Goal: Check status

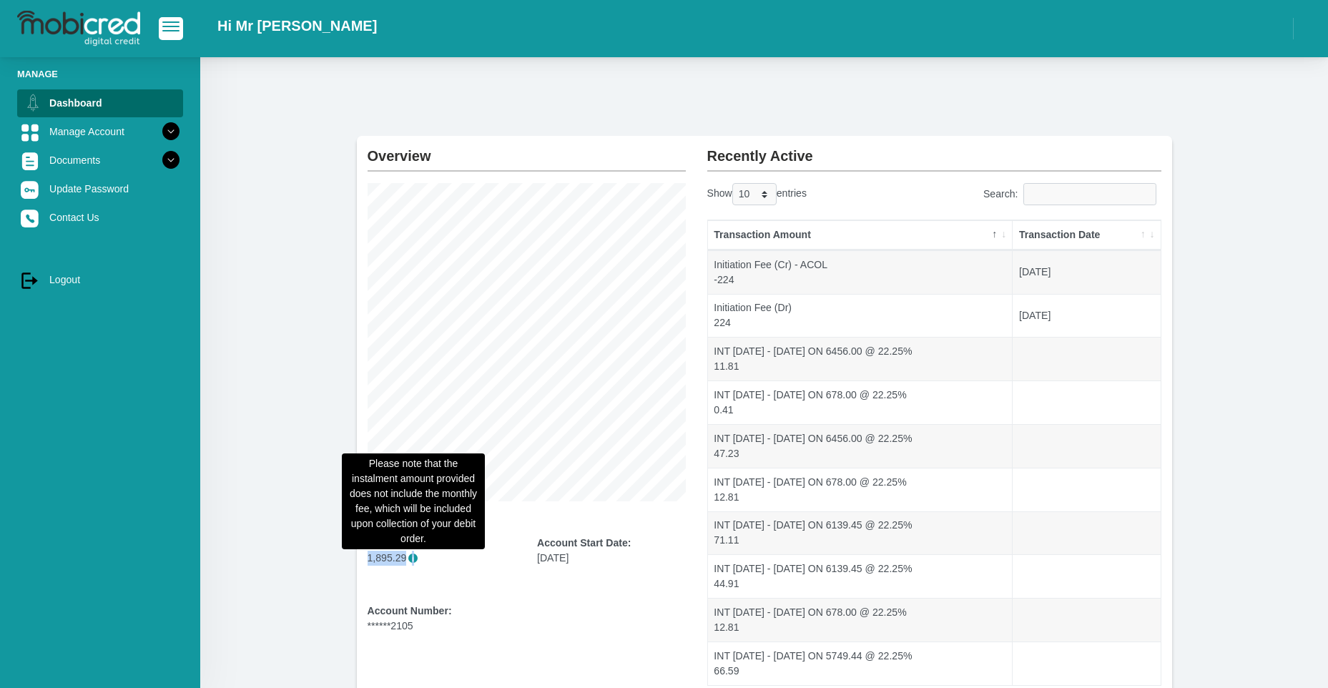
drag, startPoint x: 354, startPoint y: 554, endPoint x: 415, endPoint y: 561, distance: 61.1
click at [415, 561] on section "Overview Instalment amount: 1,895.29 i Account Start Date: [DATE] Account Numbe…" at bounding box center [764, 429] width 1085 height 586
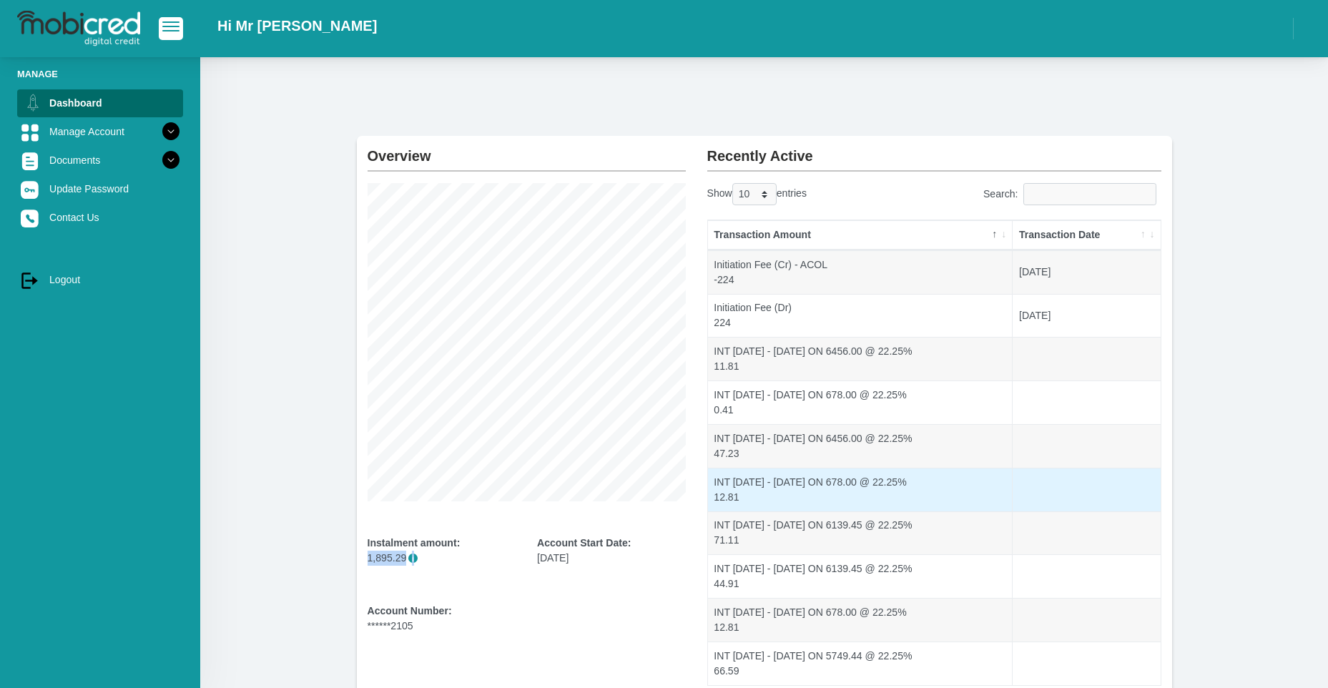
scroll to position [119, 0]
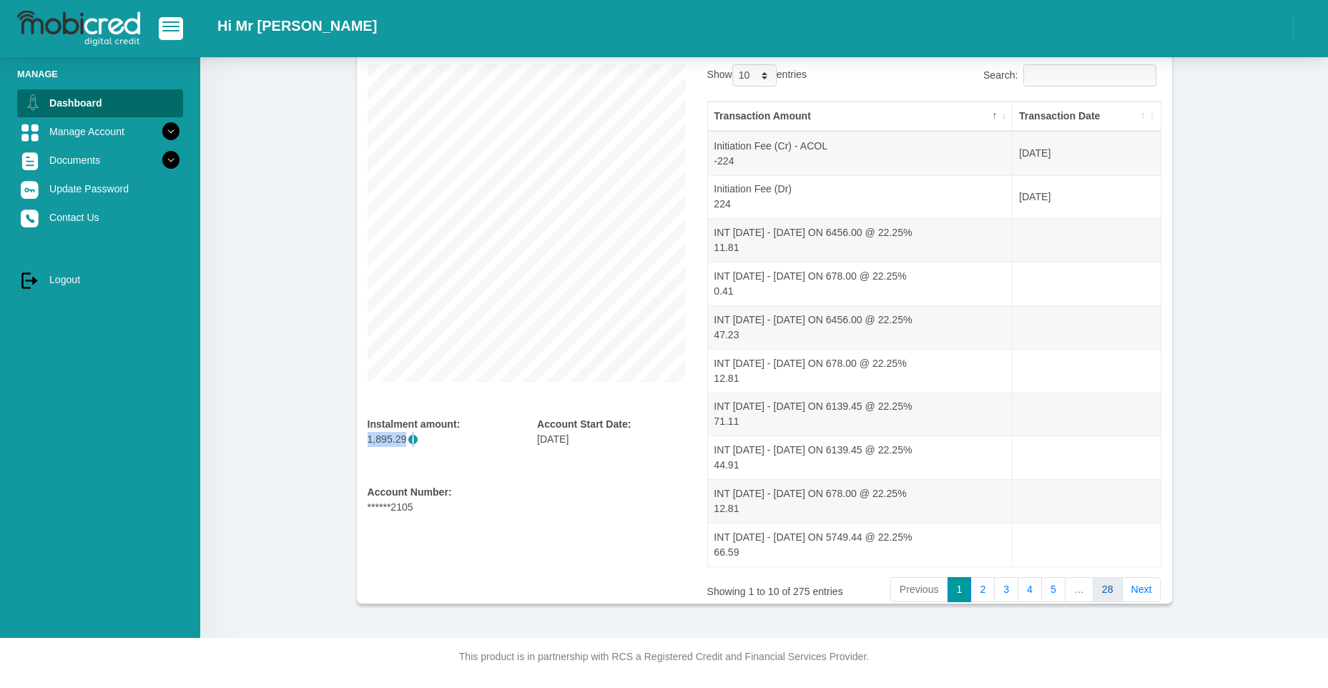
click at [1108, 591] on link "28" at bounding box center [1108, 590] width 30 height 26
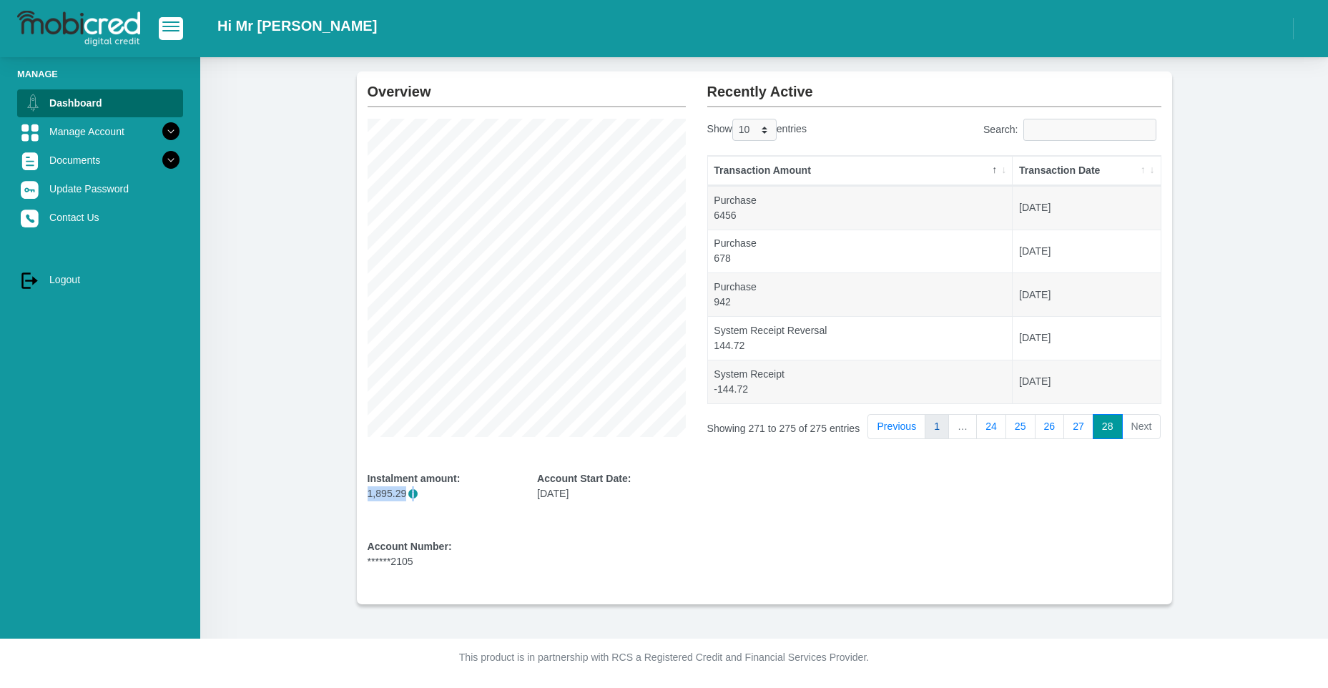
click at [939, 426] on link "1" at bounding box center [936, 427] width 24 height 26
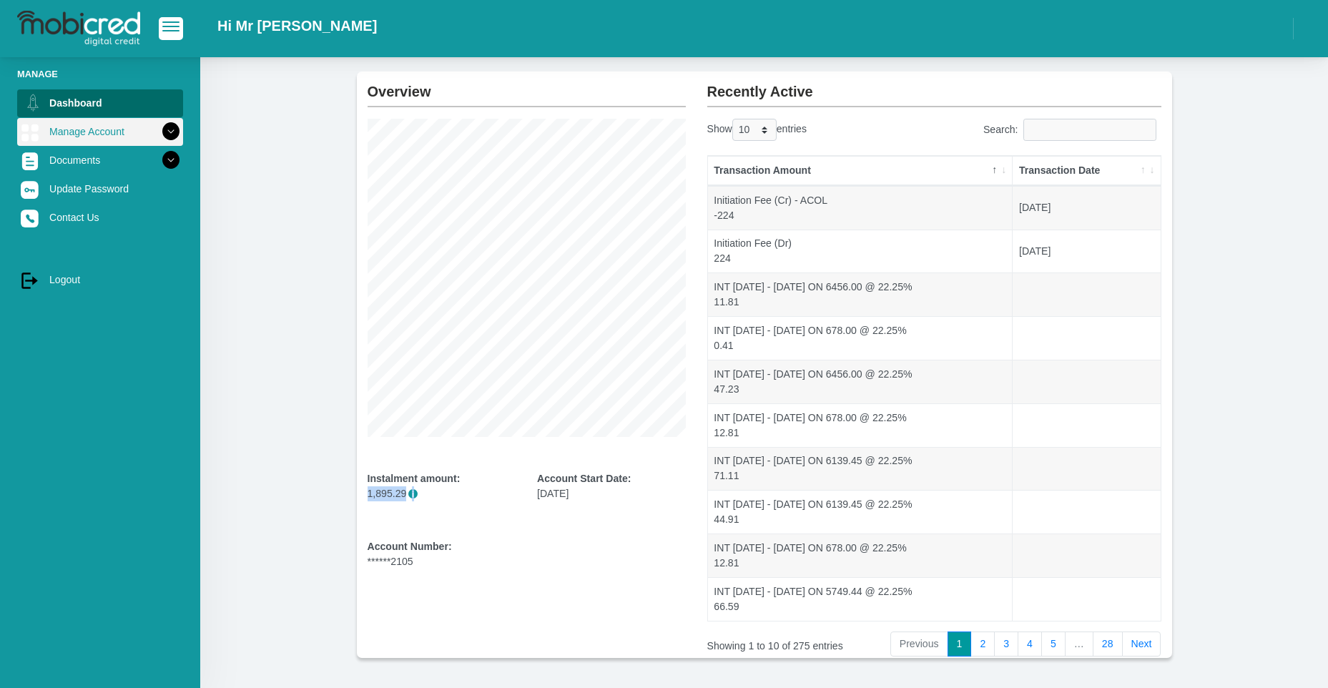
click at [160, 128] on icon at bounding box center [171, 131] width 24 height 24
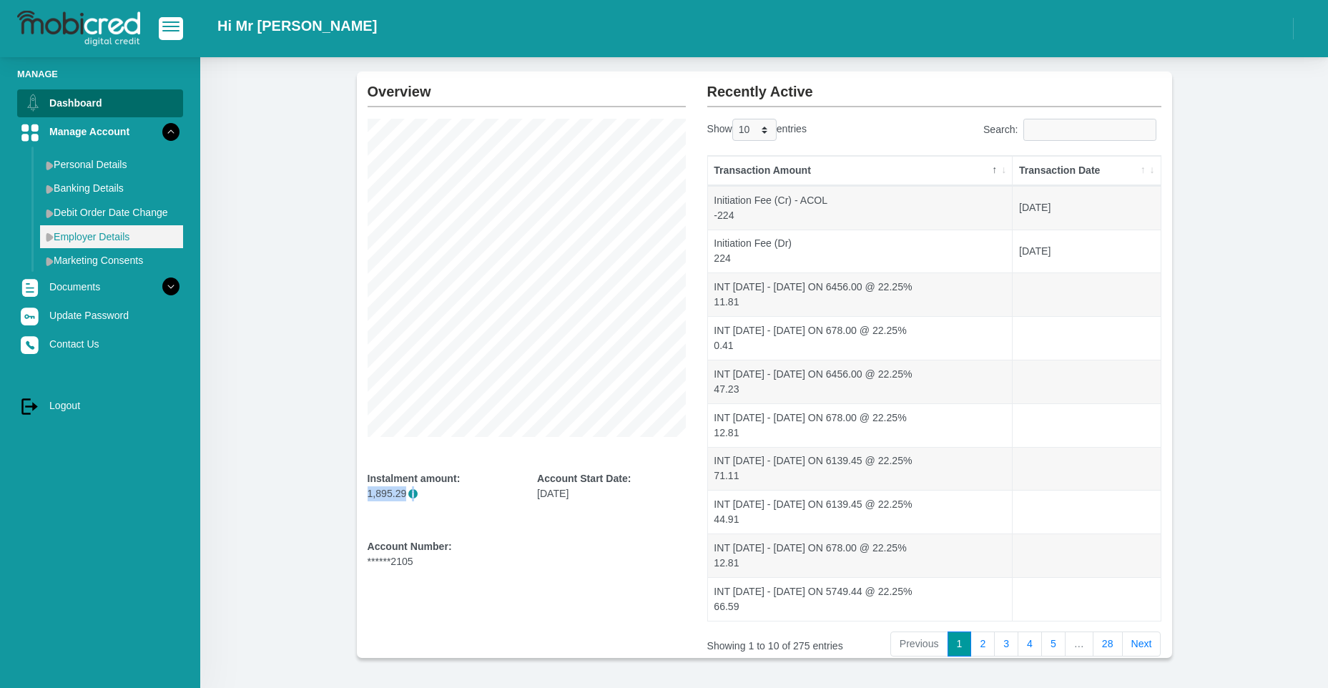
click at [44, 230] on link "Employer Details" at bounding box center [111, 236] width 143 height 23
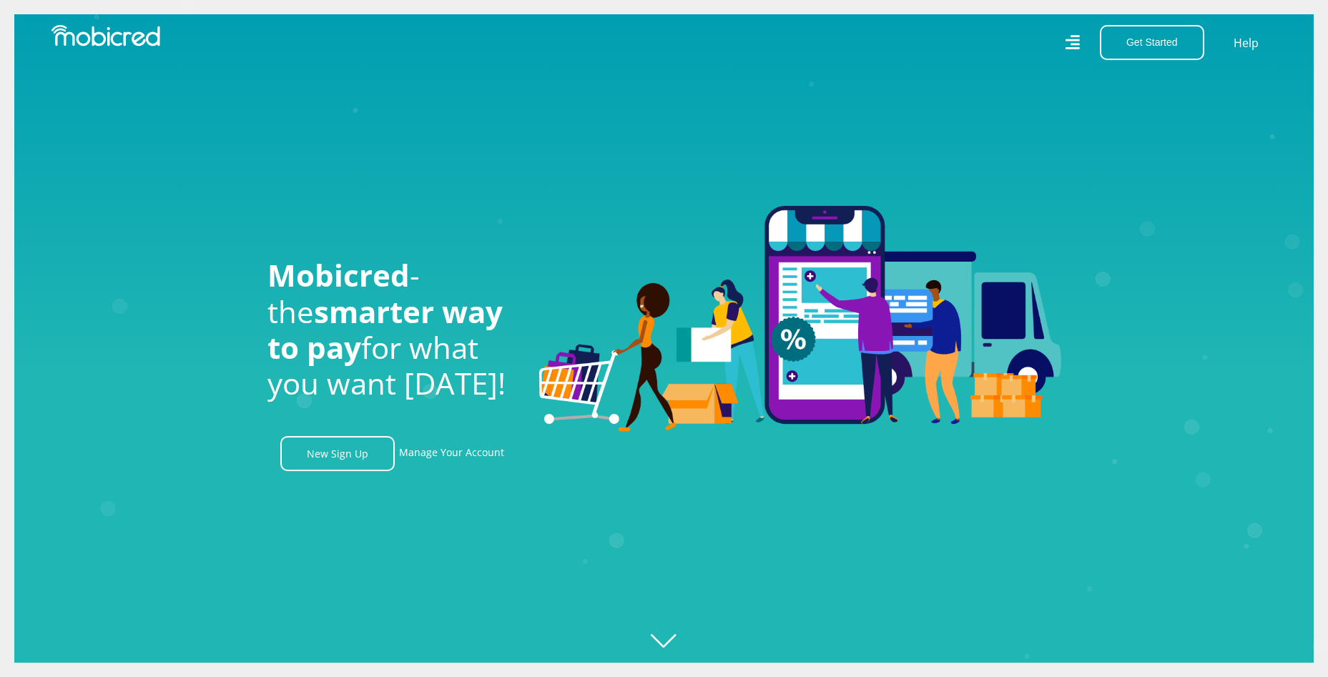
scroll to position [0, 808]
